Goal: Task Accomplishment & Management: Manage account settings

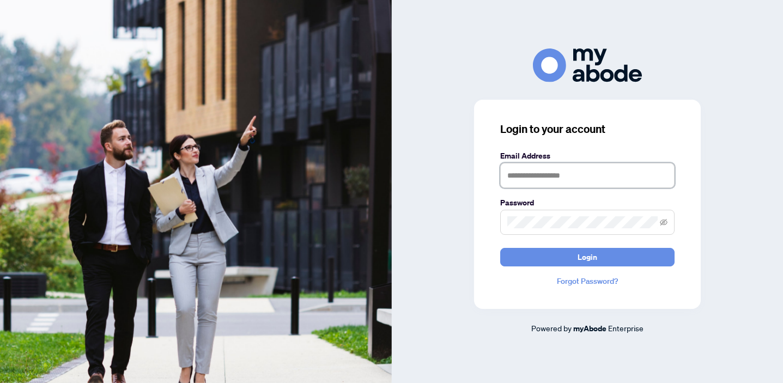
type input "**********"
click at [587, 257] on button "Login" at bounding box center [587, 257] width 174 height 19
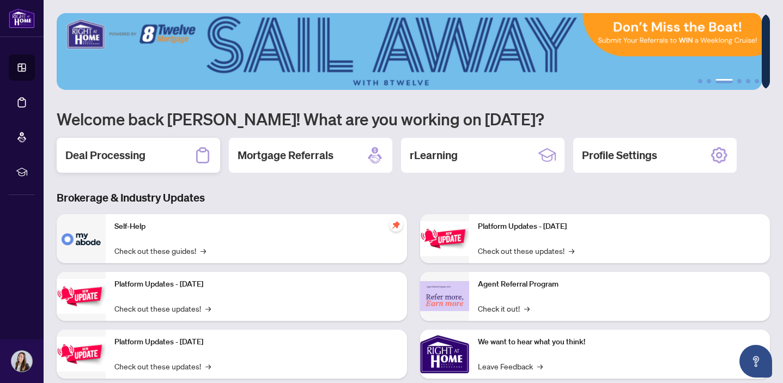
click at [131, 154] on h2 "Deal Processing" at bounding box center [105, 155] width 80 height 15
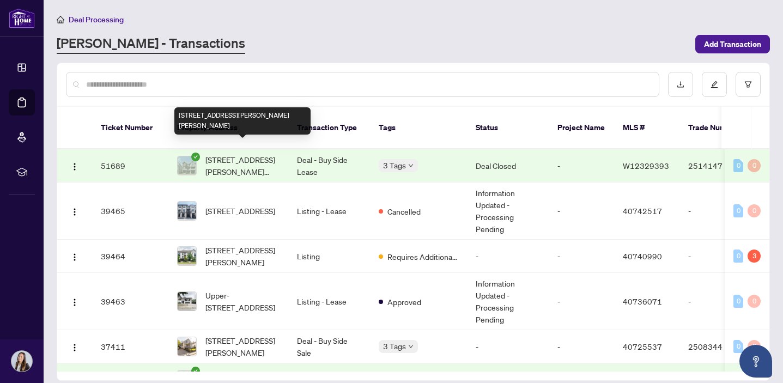
click at [267, 155] on span "[STREET_ADDRESS][PERSON_NAME][PERSON_NAME]" at bounding box center [242, 166] width 74 height 24
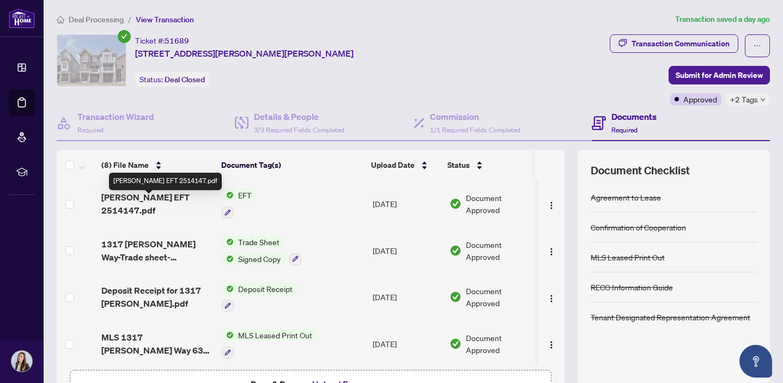
click at [190, 199] on span "Cindy EFT 2514147.pdf" at bounding box center [157, 204] width 112 height 26
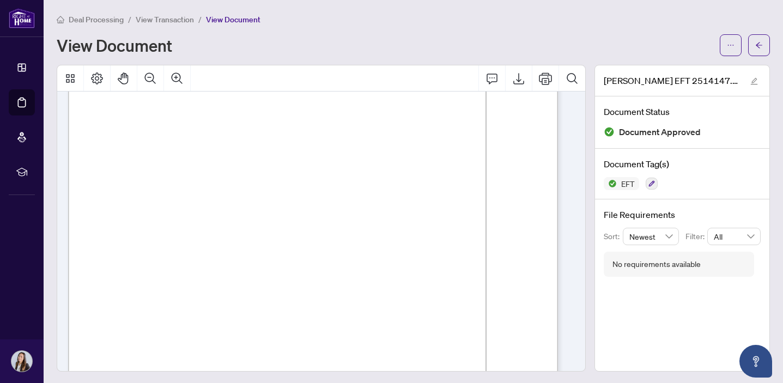
scroll to position [44, 0]
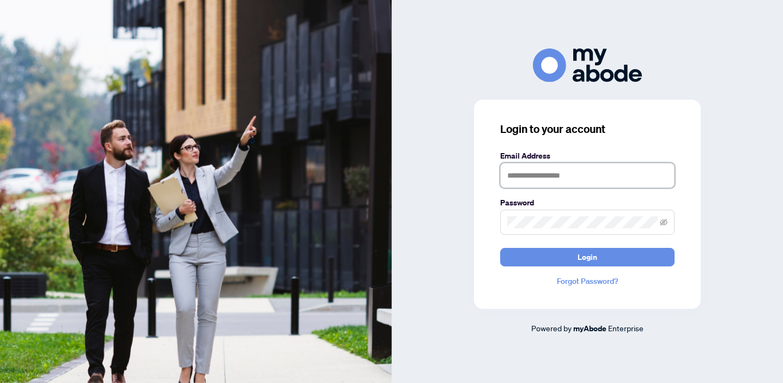
type input "**********"
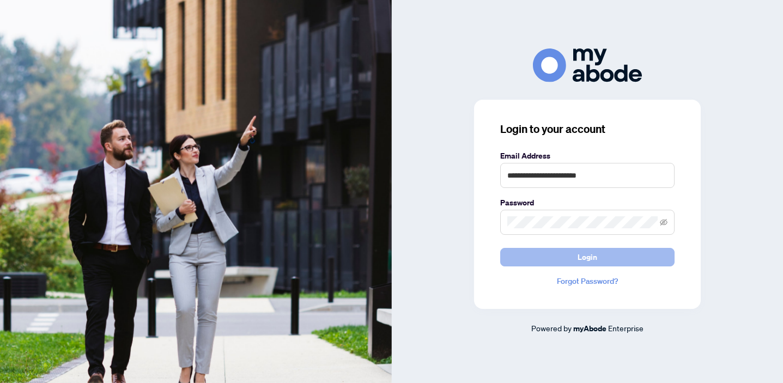
click at [570, 260] on button "Login" at bounding box center [587, 257] width 174 height 19
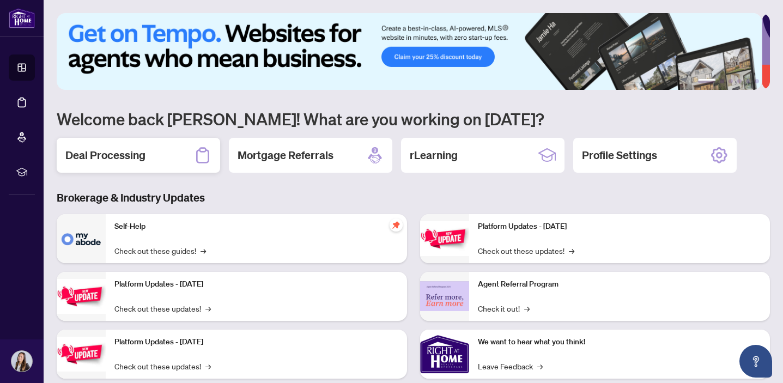
click at [120, 151] on h2 "Deal Processing" at bounding box center [105, 155] width 80 height 15
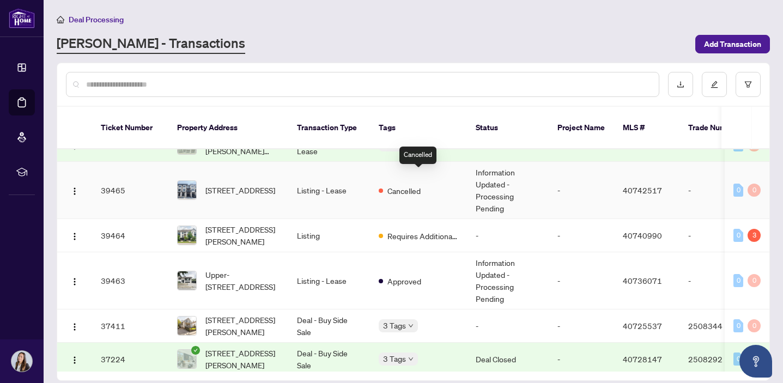
scroll to position [26, 0]
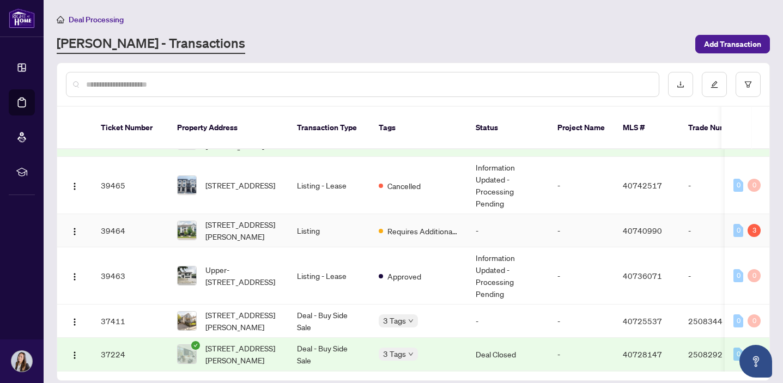
click at [292, 219] on td "Listing" at bounding box center [329, 230] width 82 height 33
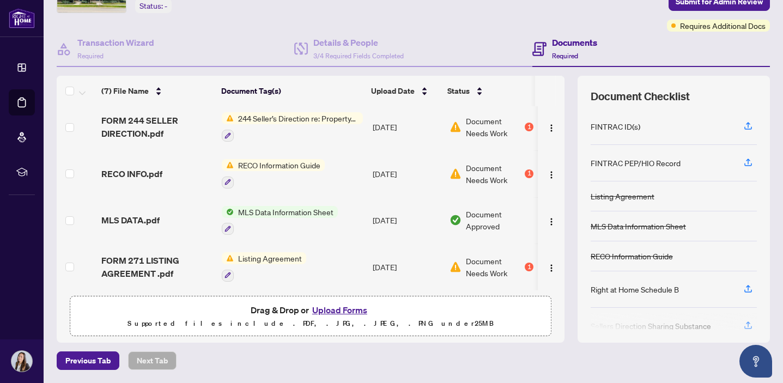
scroll to position [73, 0]
click at [326, 309] on button "Upload Forms" at bounding box center [340, 310] width 62 height 14
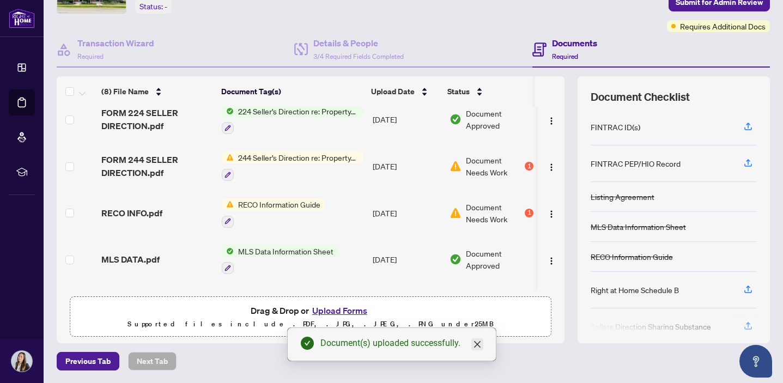
click at [478, 345] on icon "close" at bounding box center [477, 344] width 9 height 9
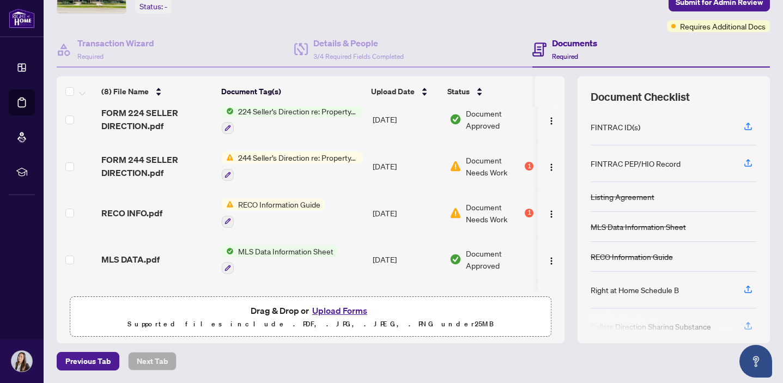
click at [304, 205] on span "RECO Information Guide" at bounding box center [279, 204] width 91 height 12
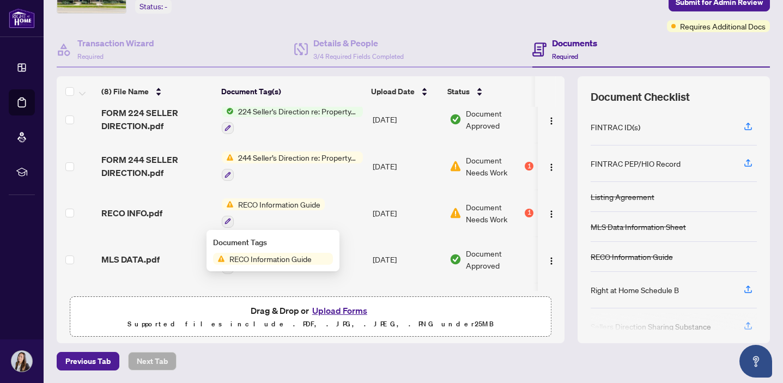
click at [490, 215] on span "Document Needs Work" at bounding box center [494, 213] width 57 height 24
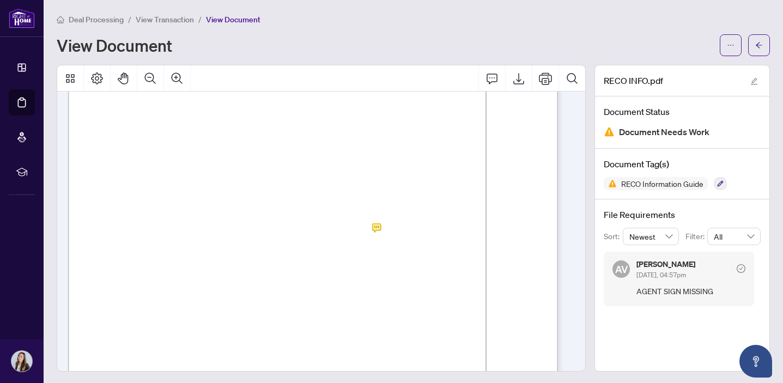
scroll to position [27, 0]
click at [755, 42] on icon "arrow-left" at bounding box center [759, 45] width 8 height 8
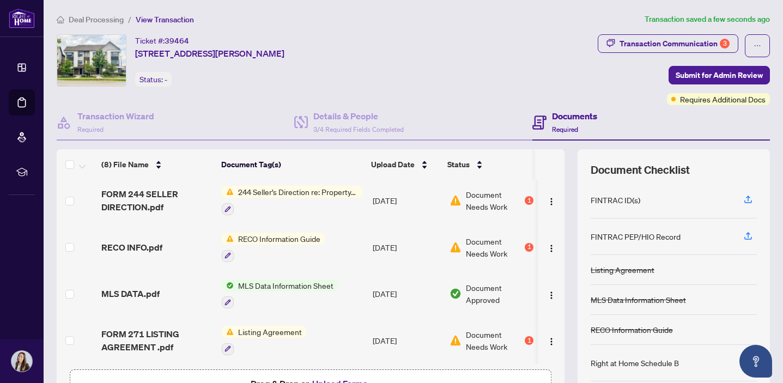
scroll to position [191, 0]
click at [332, 186] on span "244 Seller’s Direction re: Property/Offers" at bounding box center [298, 192] width 129 height 12
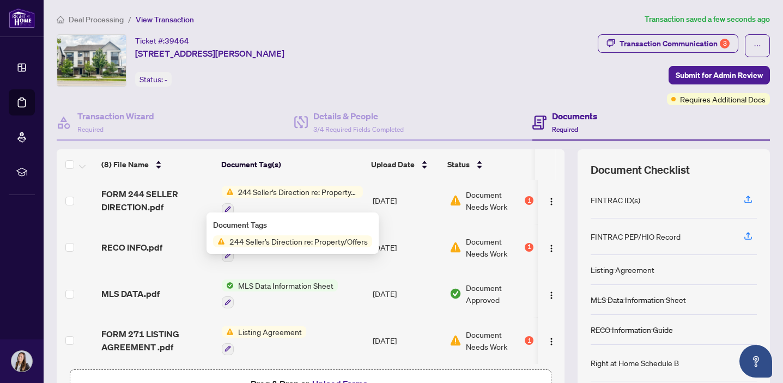
click at [332, 186] on span "244 Seller’s Direction re: Property/Offers" at bounding box center [298, 192] width 129 height 12
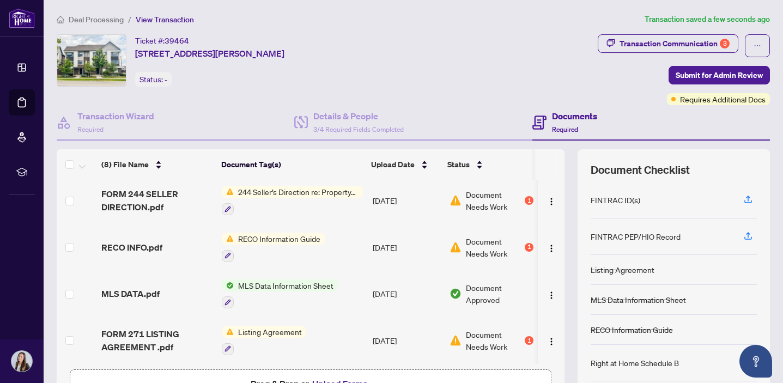
click at [332, 186] on span "244 Seller’s Direction re: Property/Offers" at bounding box center [298, 192] width 129 height 12
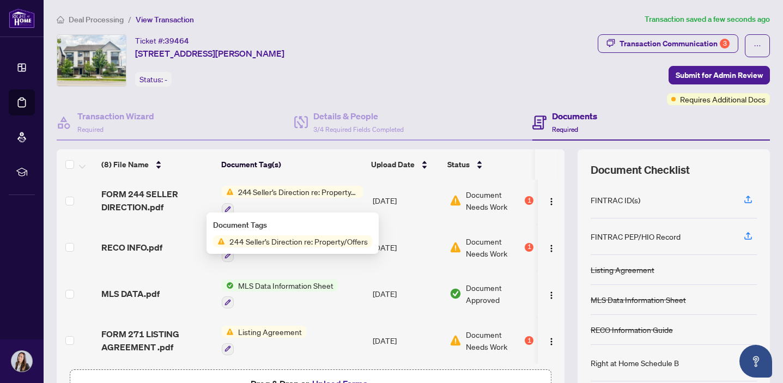
click at [308, 237] on span "244 Seller’s Direction re: Property/Offers" at bounding box center [298, 241] width 147 height 12
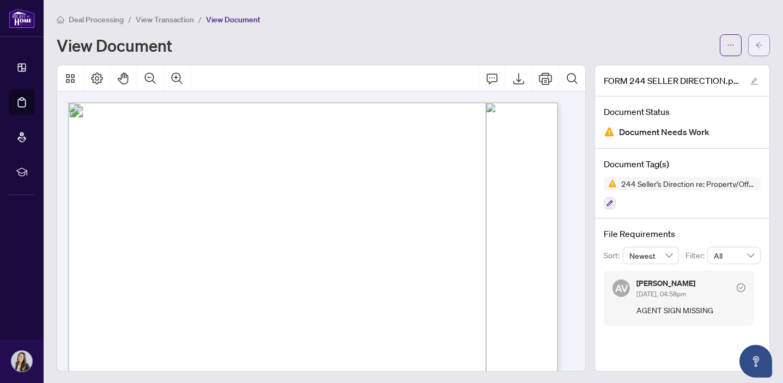
click at [755, 47] on icon "arrow-left" at bounding box center [759, 45] width 8 height 8
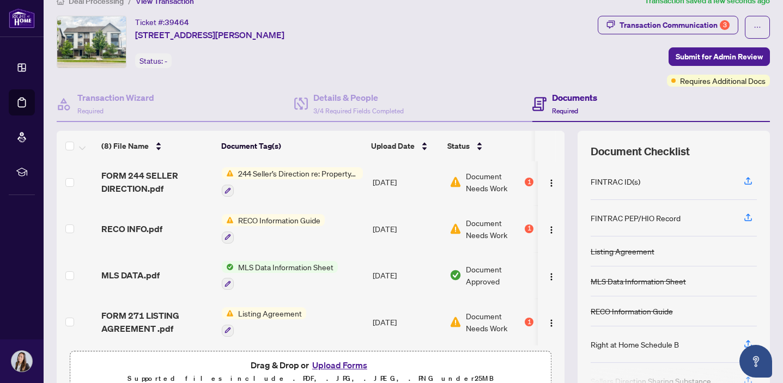
scroll to position [0, 1]
